Goal: Complete application form

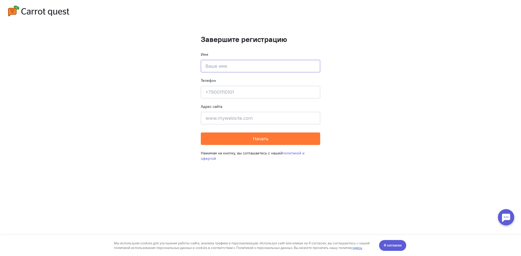
click at [228, 64] on input at bounding box center [260, 66] width 119 height 12
type input "[PERSON_NAME]"
type input "[GEOGRAPHIC_DATA]"
click at [246, 93] on input at bounding box center [260, 92] width 119 height 12
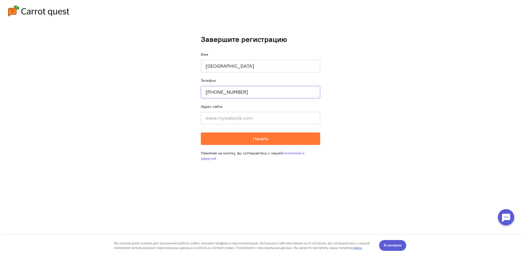
type input "[PHONE_NUMBER]"
click at [240, 123] on input at bounding box center [260, 118] width 119 height 12
click at [254, 138] on span "Начать" at bounding box center [260, 139] width 15 height 6
click at [224, 109] on div "Адрес сайта Введите адрес сайта" at bounding box center [260, 114] width 119 height 21
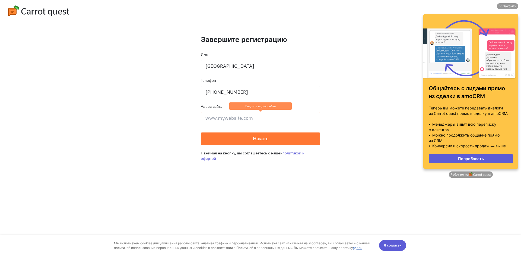
click at [469, 159] on link "Попробовать" at bounding box center [471, 158] width 84 height 9
